Goal: Transaction & Acquisition: Purchase product/service

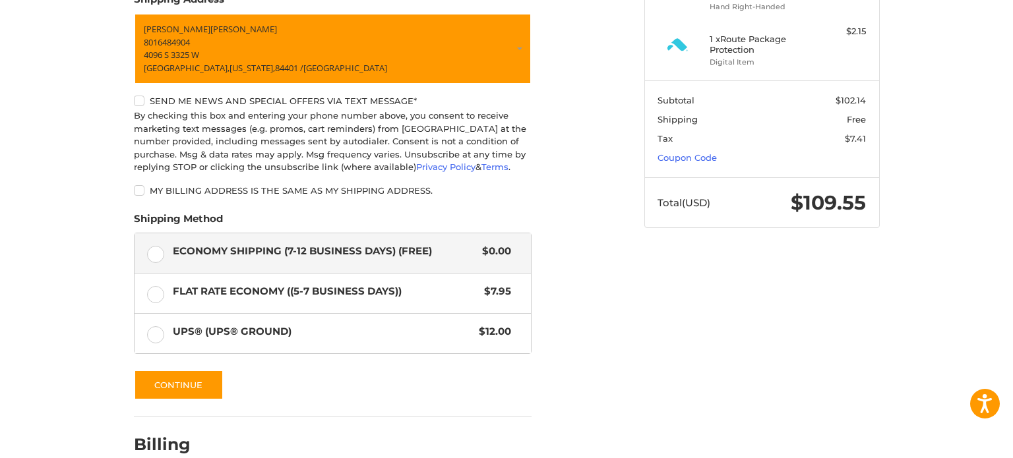
scroll to position [266, 0]
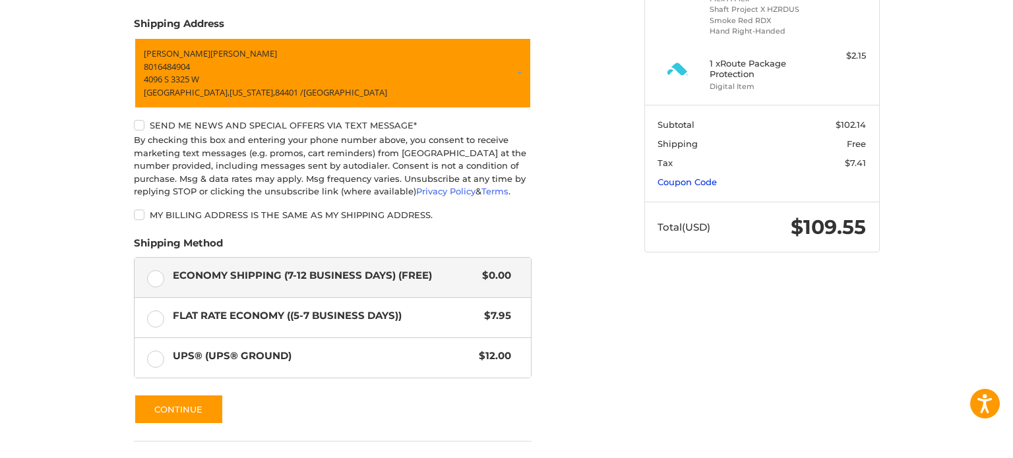
click at [686, 177] on link "Coupon Code" at bounding box center [686, 182] width 59 height 11
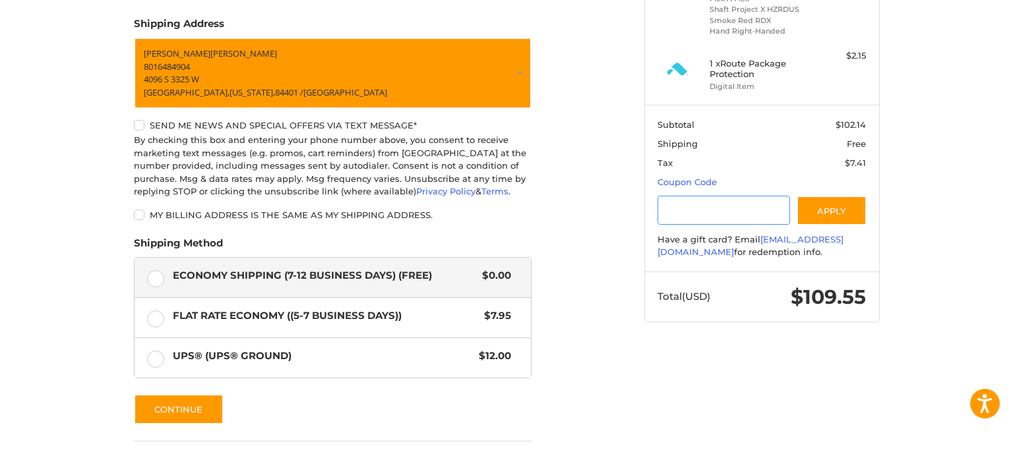
click at [756, 213] on input "Gift Certificate or Coupon Code" at bounding box center [723, 211] width 133 height 30
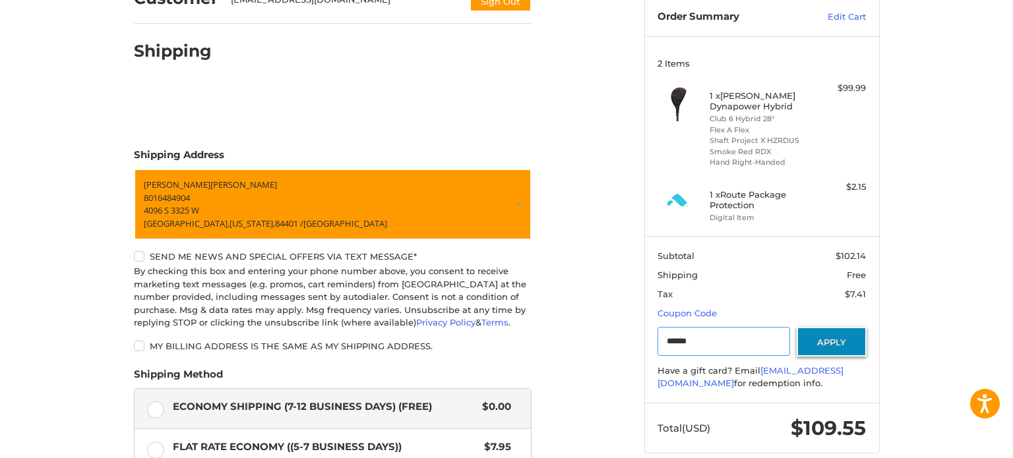
scroll to position [135, 0]
type input "******"
click at [822, 342] on button "Apply" at bounding box center [831, 342] width 70 height 30
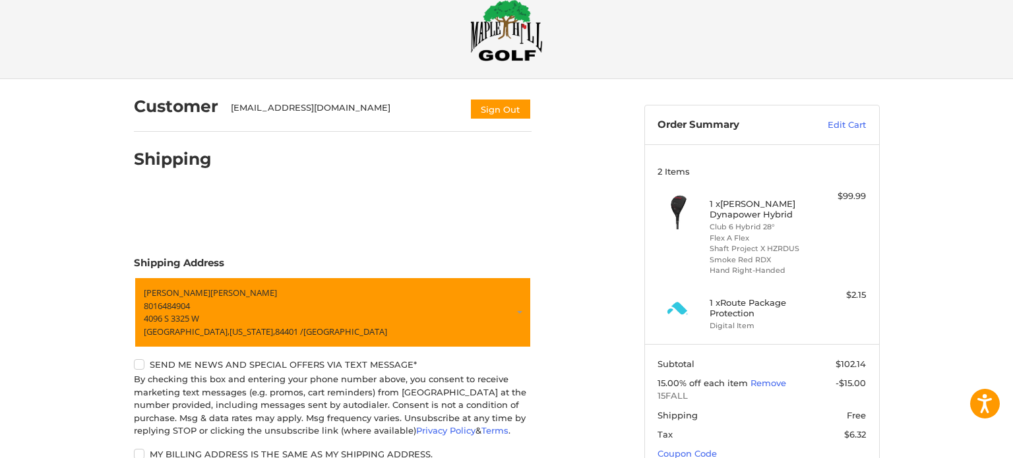
scroll to position [24, 0]
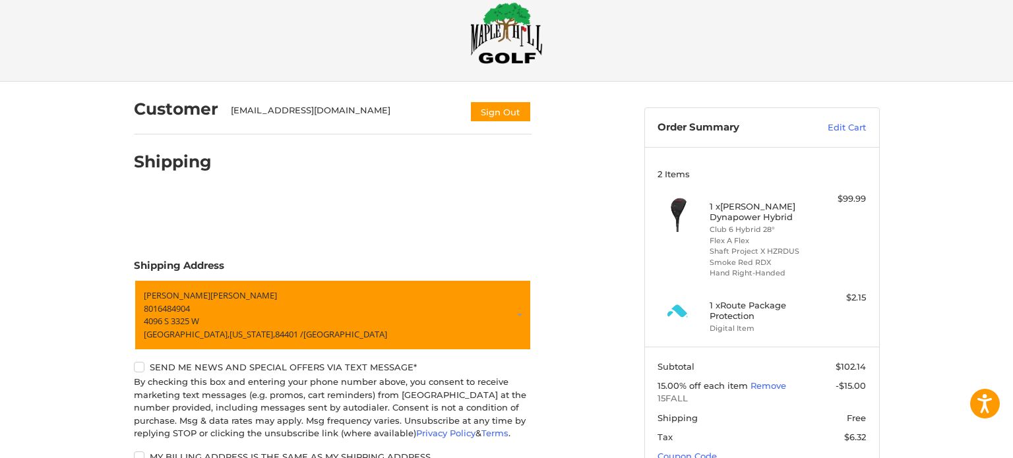
click at [715, 245] on ul "Club 6 Hybrid 28° Flex A Flex Shaft Project X HZRDUS Smoke Red RDX Hand Right-H…" at bounding box center [759, 251] width 101 height 55
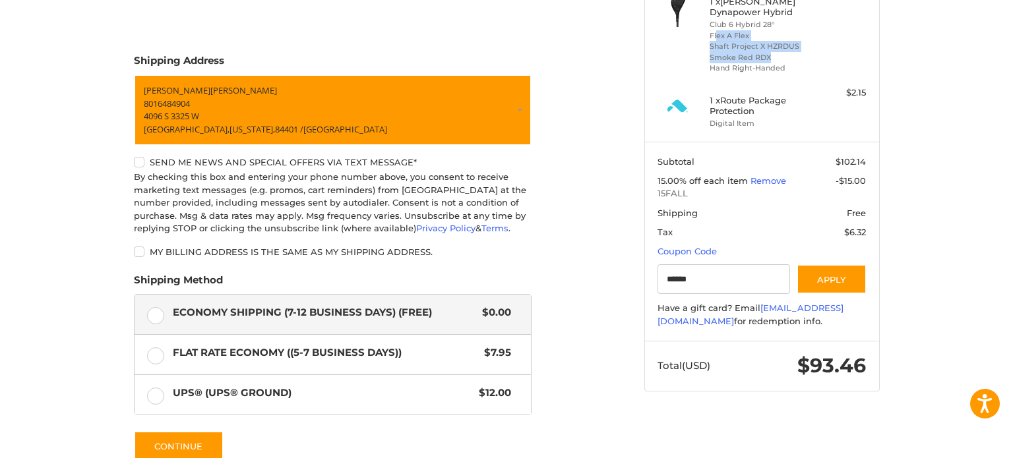
scroll to position [183, 0]
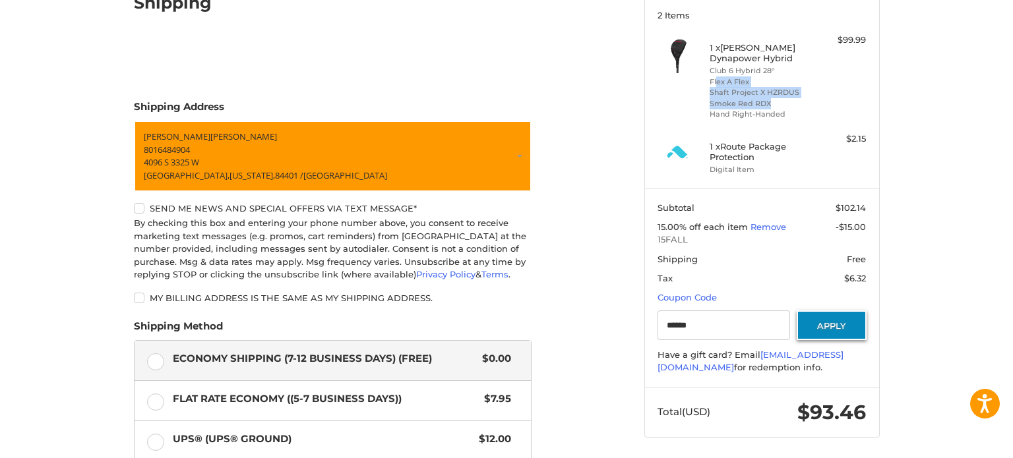
click at [821, 328] on button "Apply" at bounding box center [831, 326] width 70 height 30
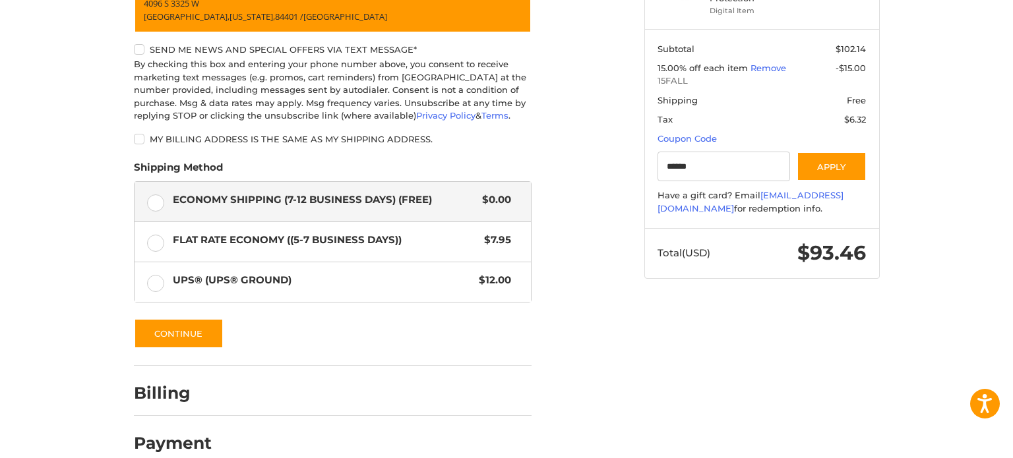
scroll to position [363, 0]
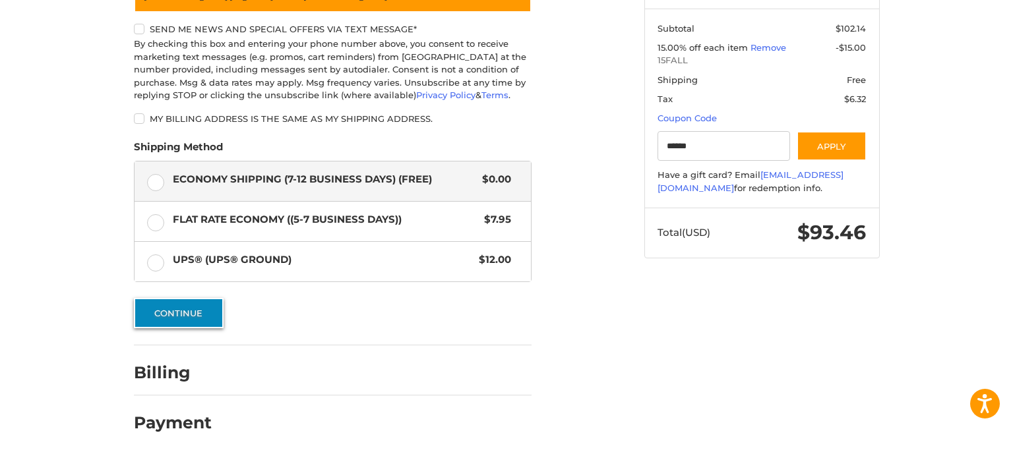
click at [192, 313] on button "Continue" at bounding box center [179, 313] width 90 height 30
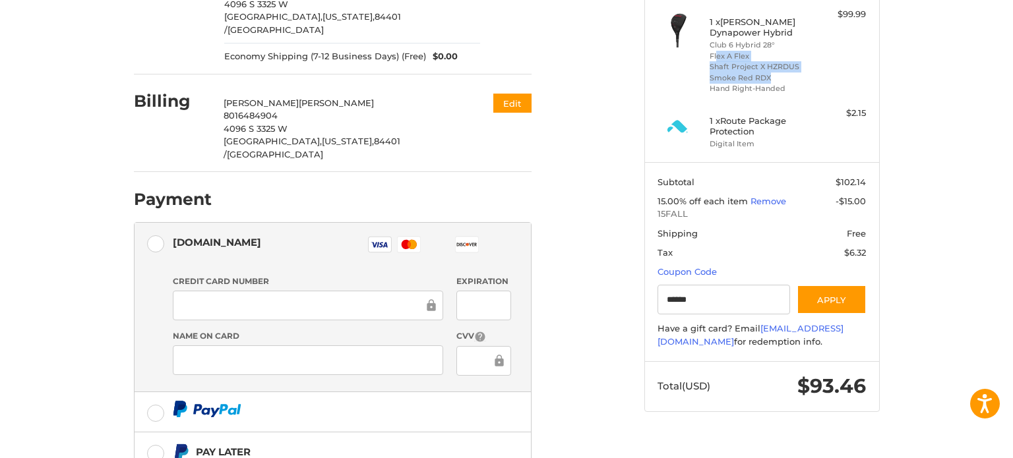
scroll to position [251, 0]
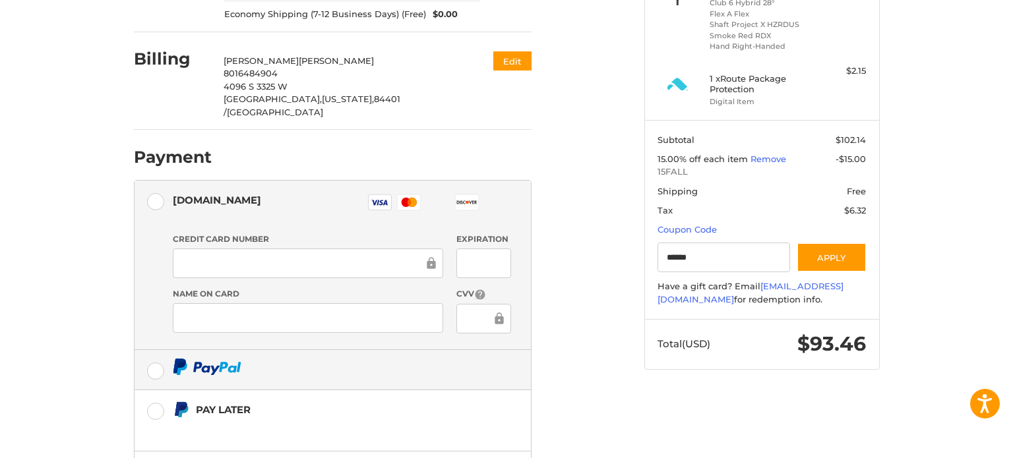
click at [156, 350] on label at bounding box center [333, 370] width 396 height 40
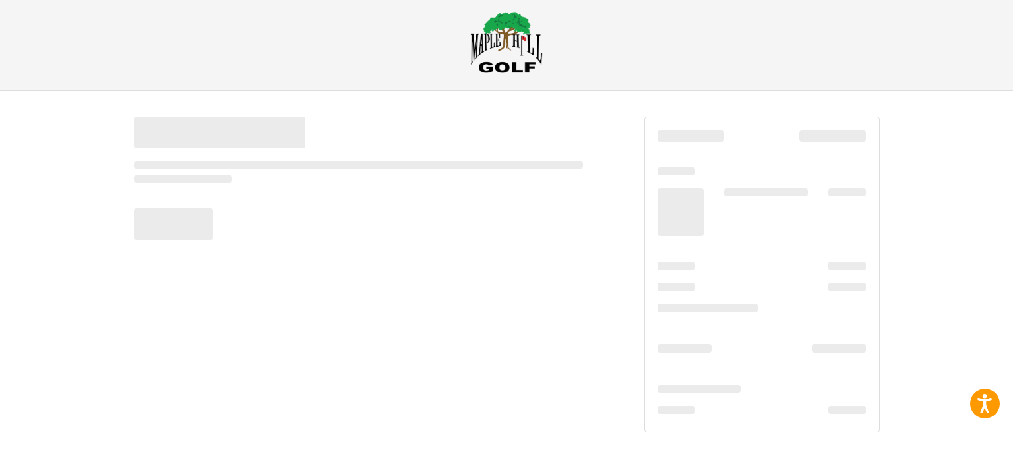
scroll to position [15, 0]
